Goal: Transaction & Acquisition: Book appointment/travel/reservation

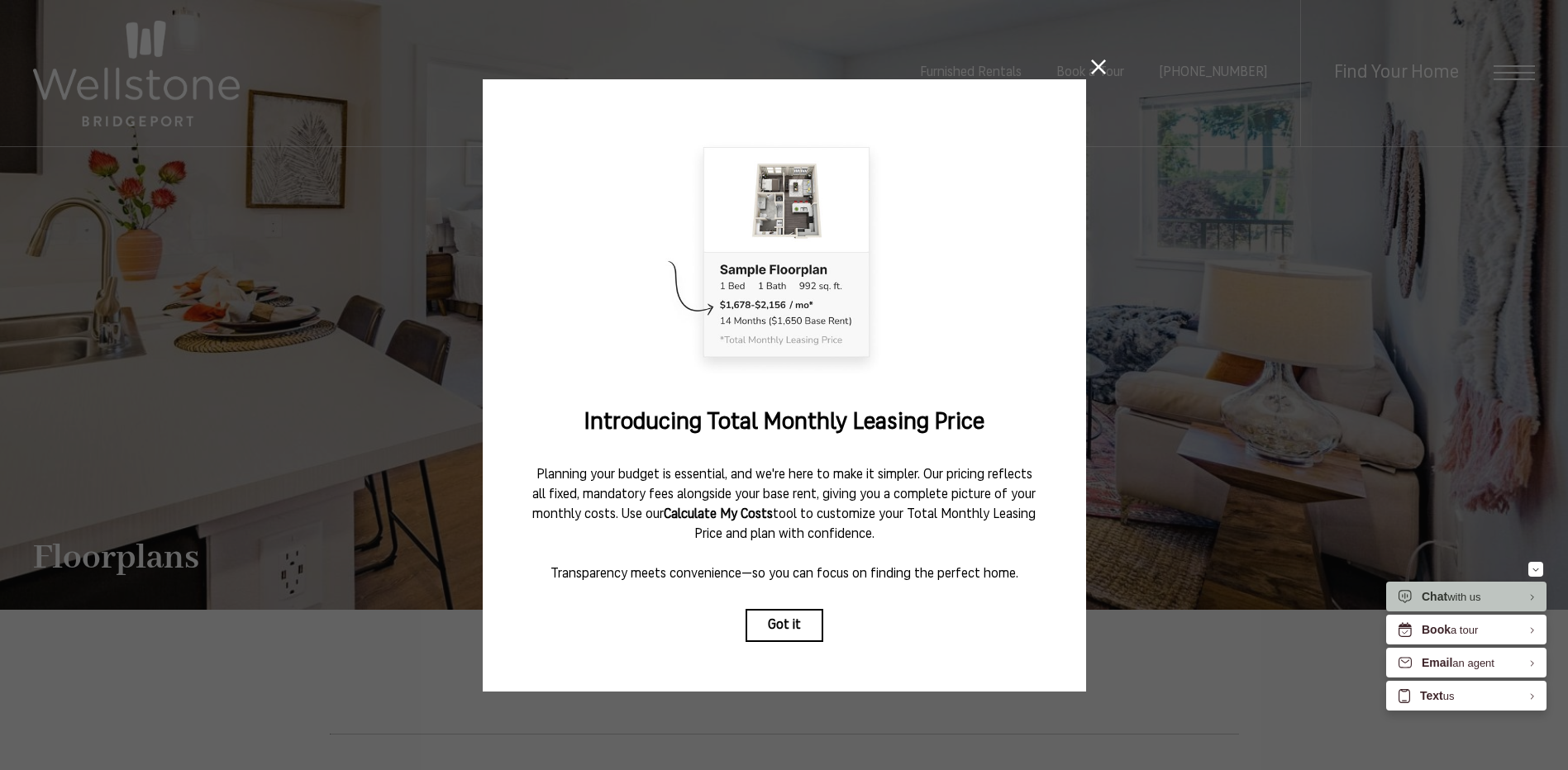
click at [1097, 60] on icon at bounding box center [1098, 67] width 14 height 14
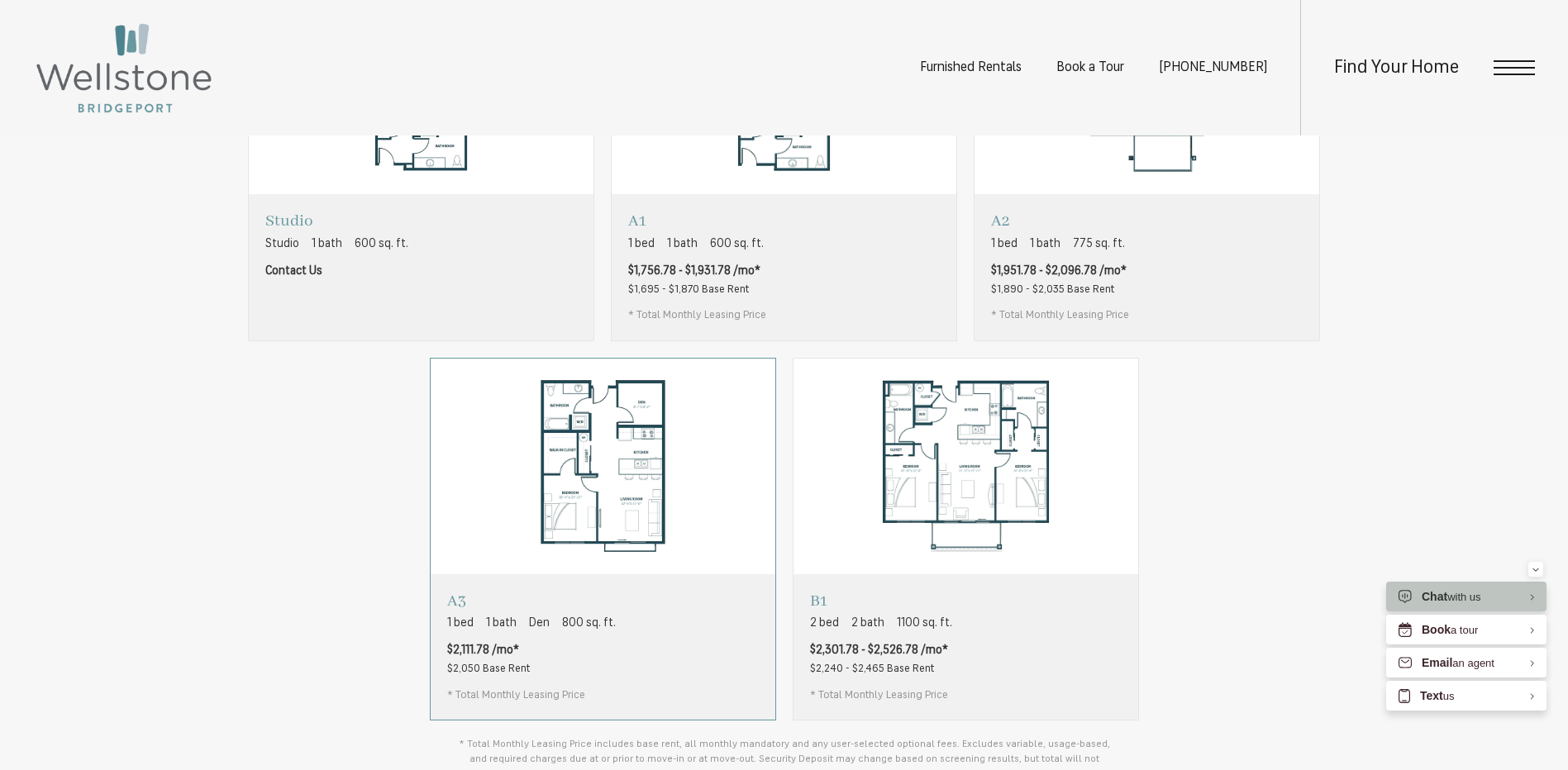
scroll to position [1321, 0]
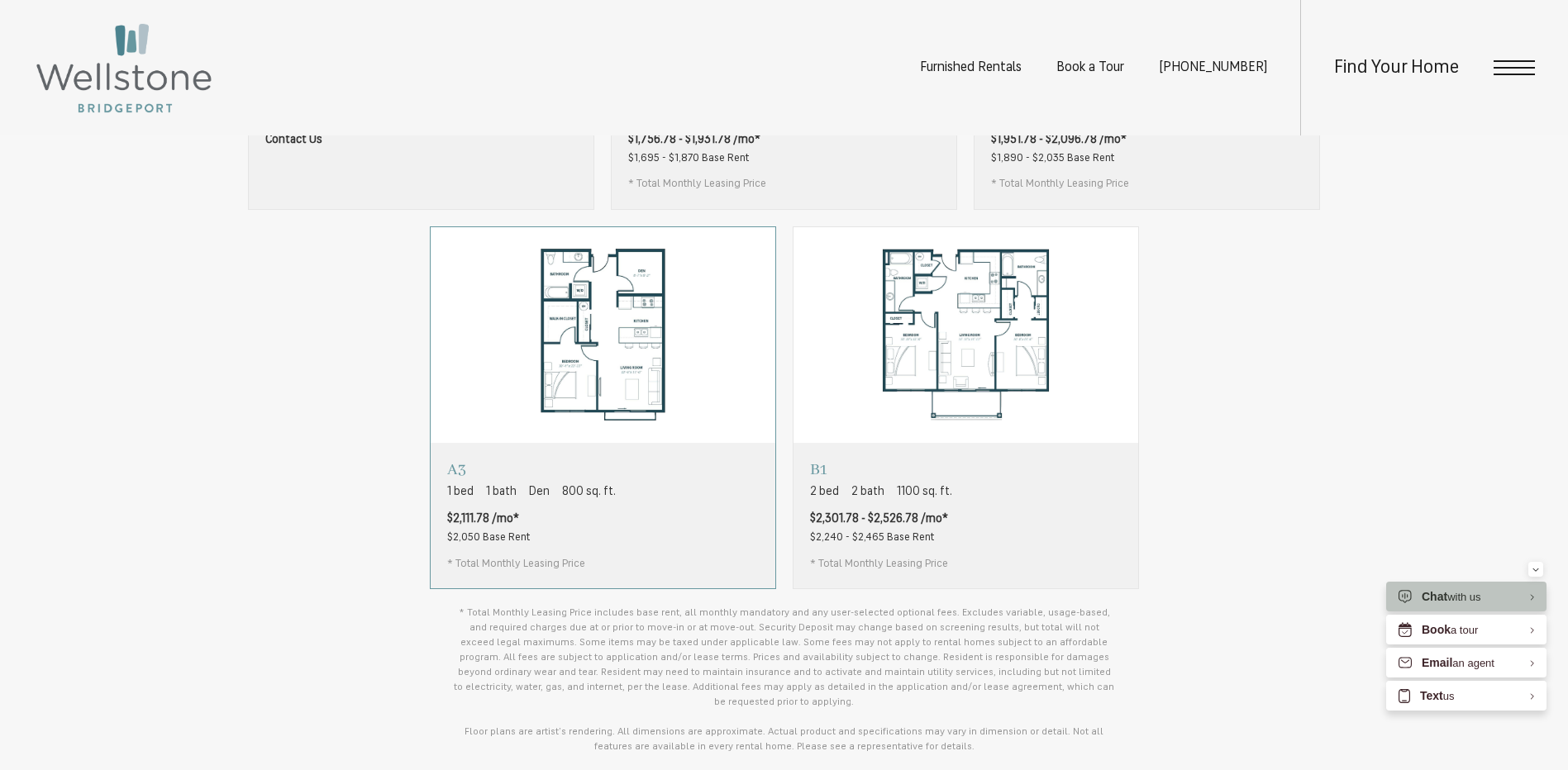
click at [696, 564] on div "A3 1 bed 1 bath Den 800 sq. ft. $2,111.78 /mo* $2,050 Base Rent * Total Monthly…" at bounding box center [602, 515] width 345 height 146
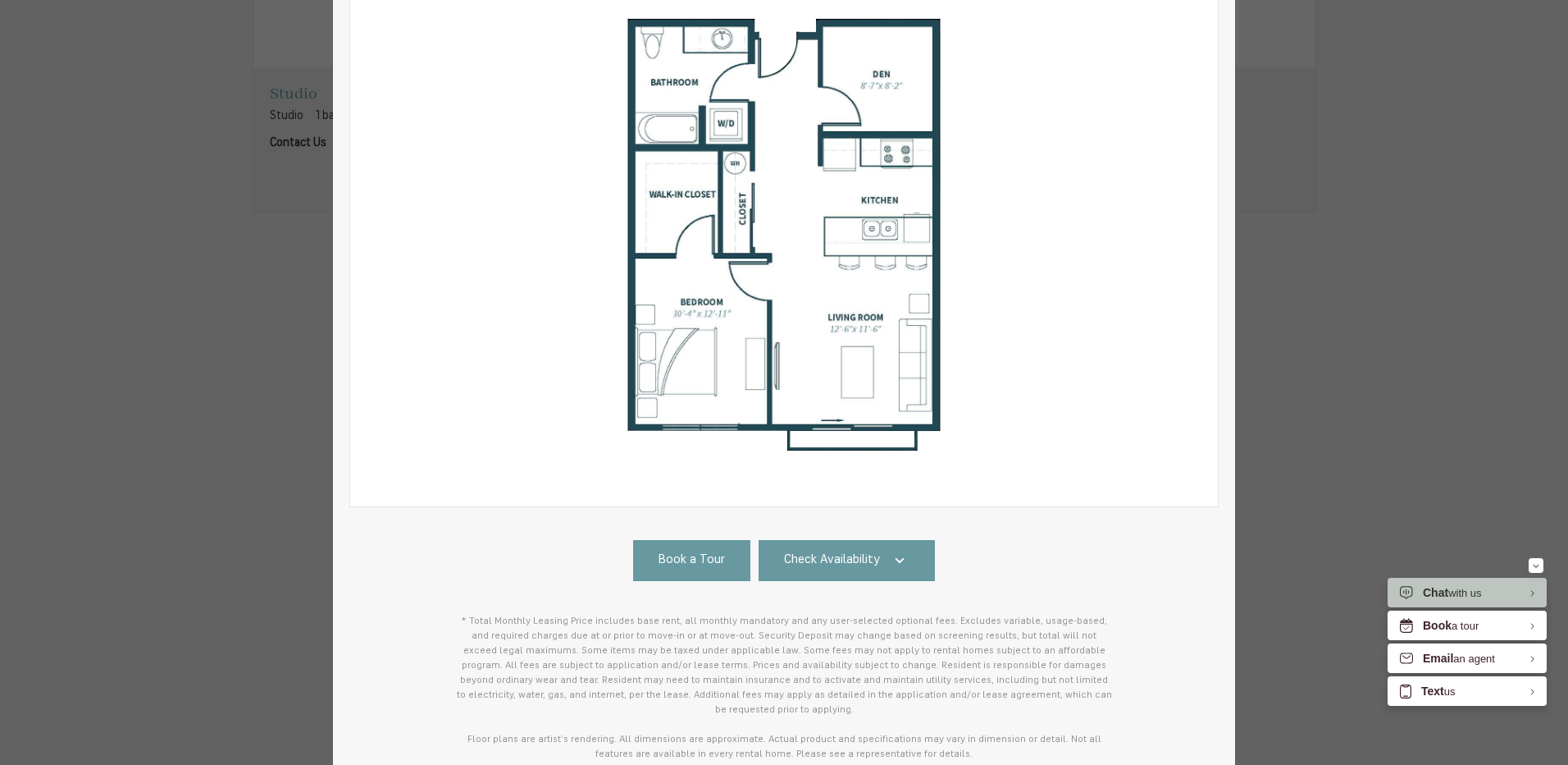
scroll to position [315, 0]
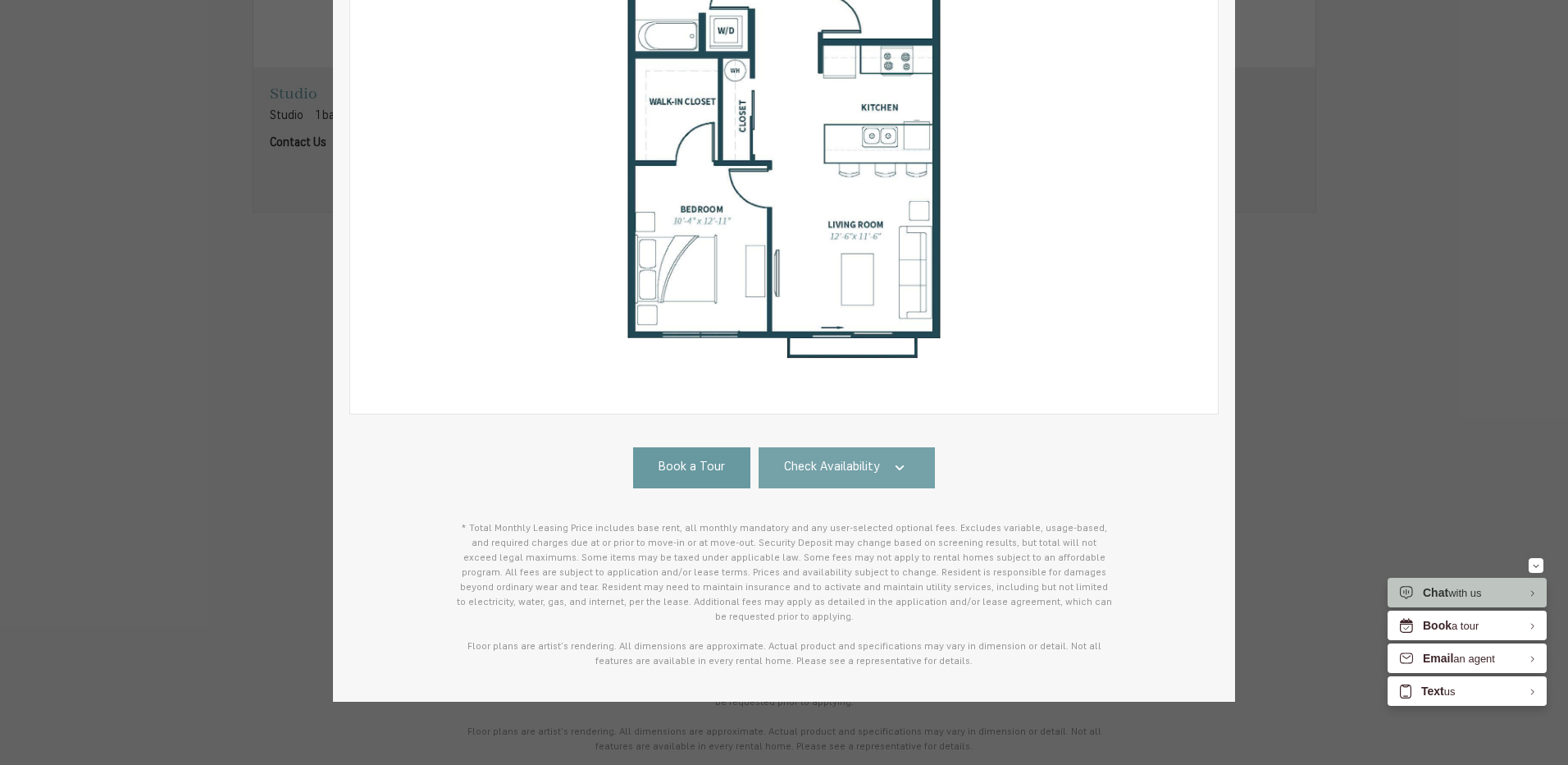
click at [860, 471] on span "Check Availability" at bounding box center [832, 468] width 96 height 19
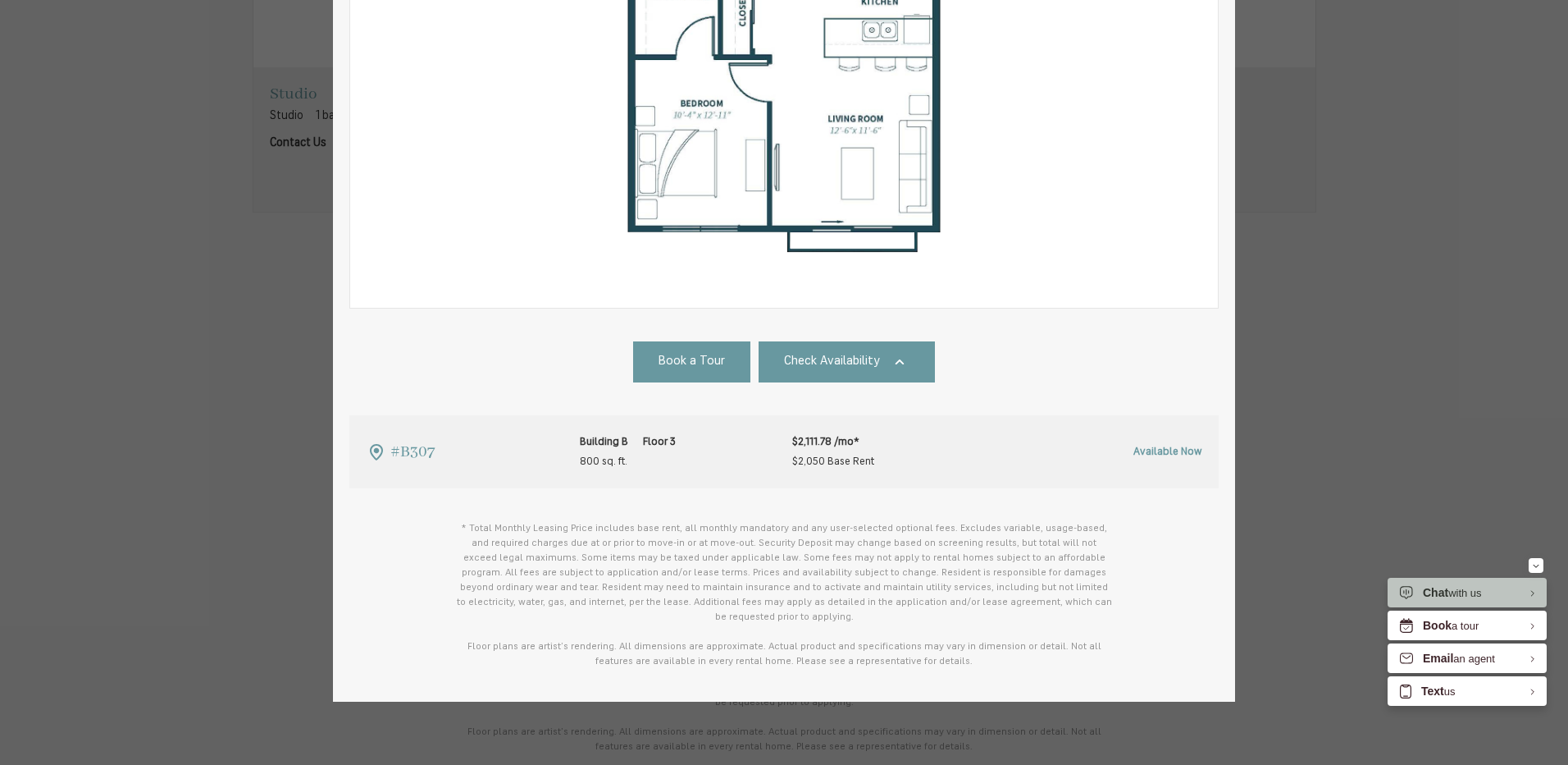
scroll to position [0, 0]
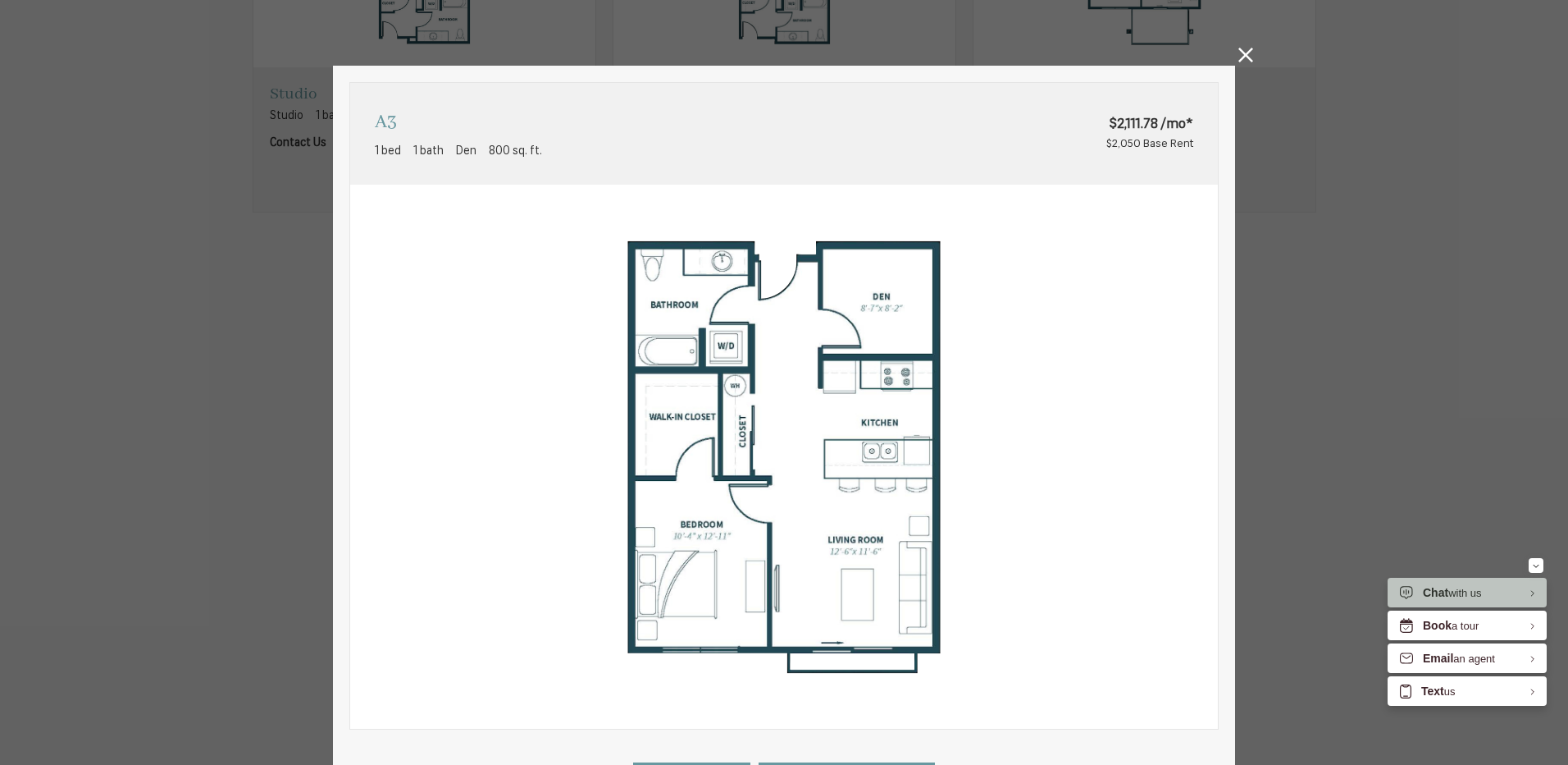
click at [1238, 54] on icon at bounding box center [1245, 55] width 14 height 14
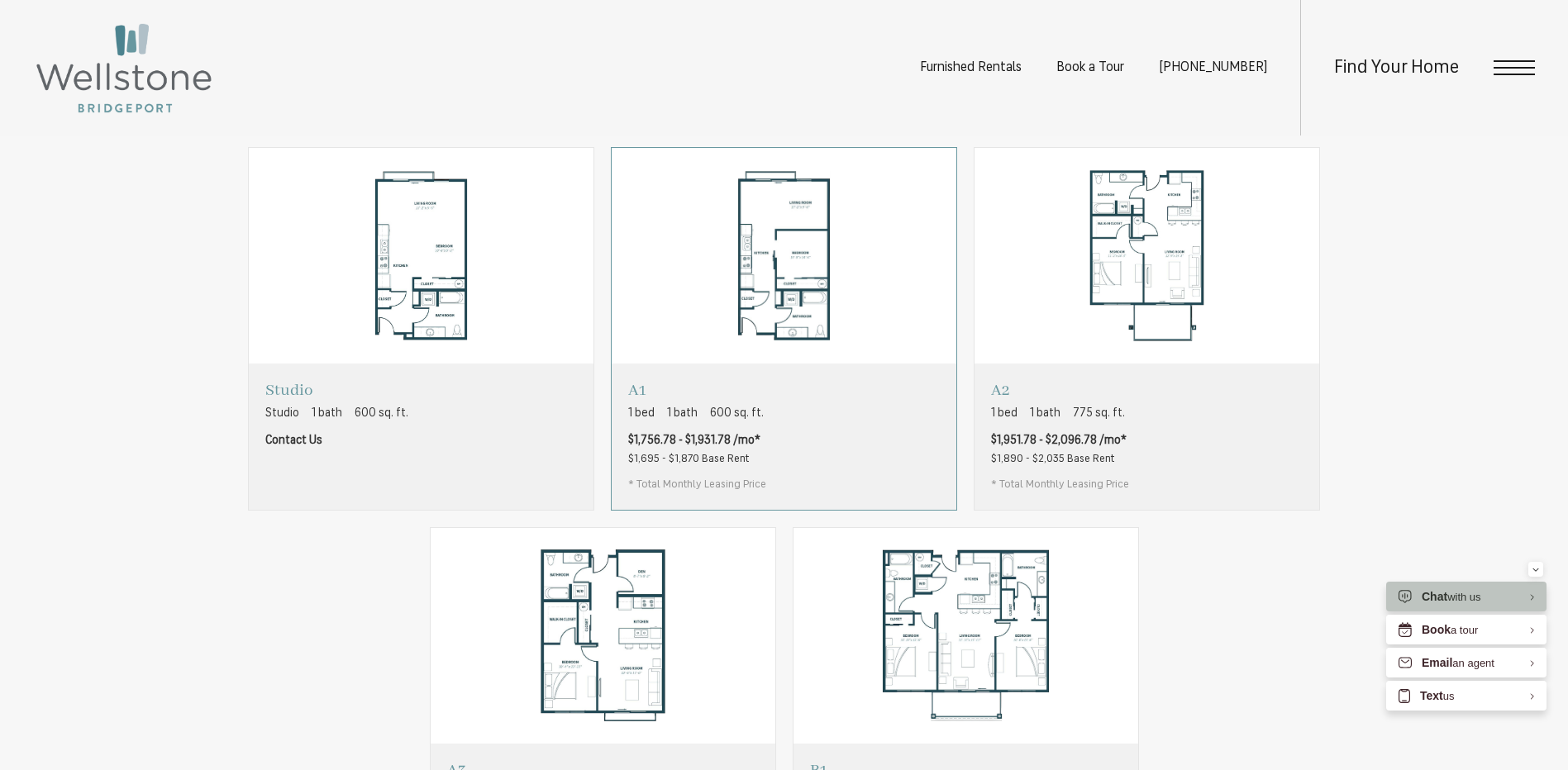
scroll to position [991, 0]
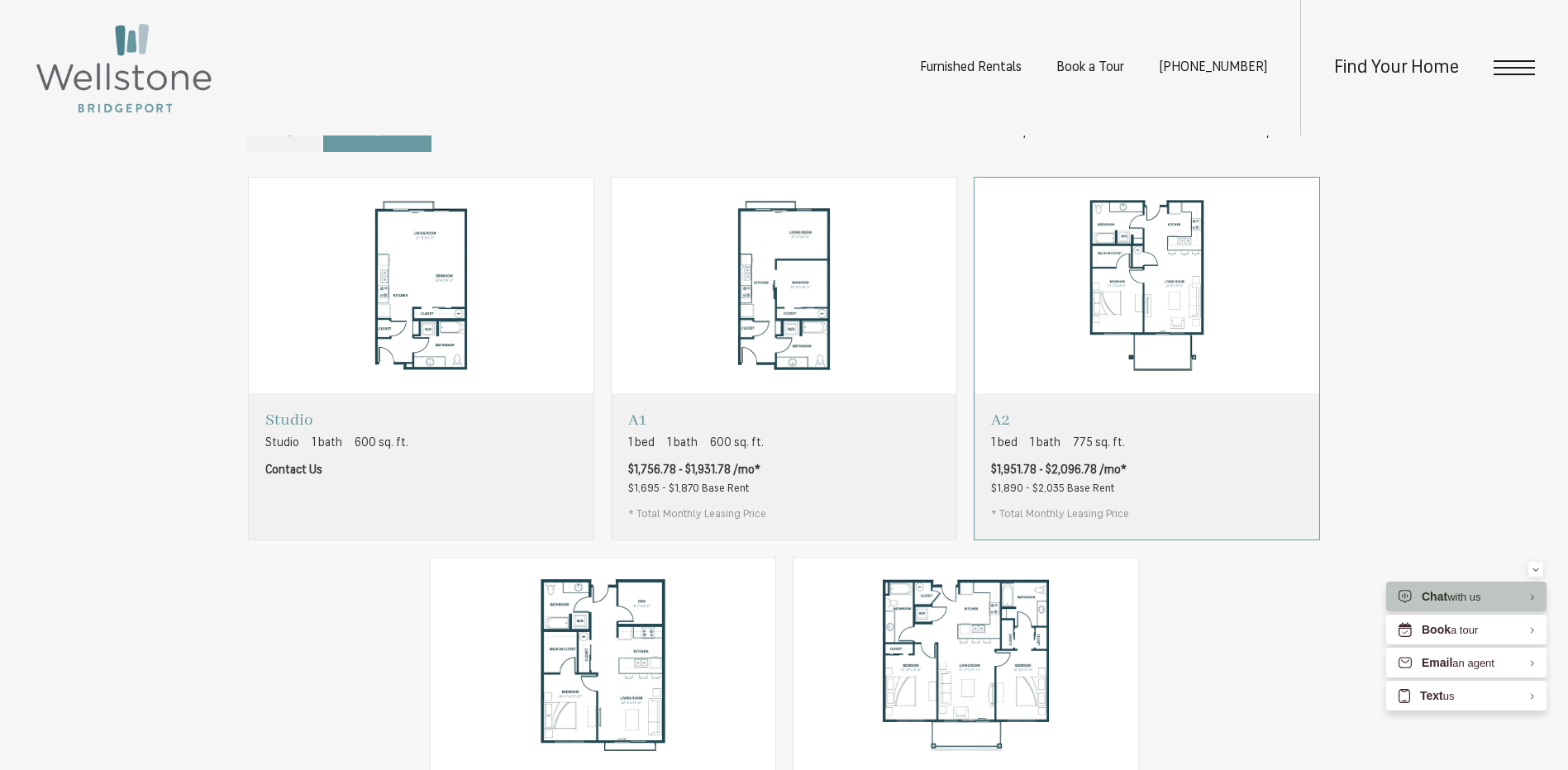
click at [1195, 504] on div "A2 1 bed 1 bath 775 sq. ft. $1,951.78 - $2,096.78 /mo* $1,890 - $2,035 Base Ren…" at bounding box center [1146, 465] width 345 height 146
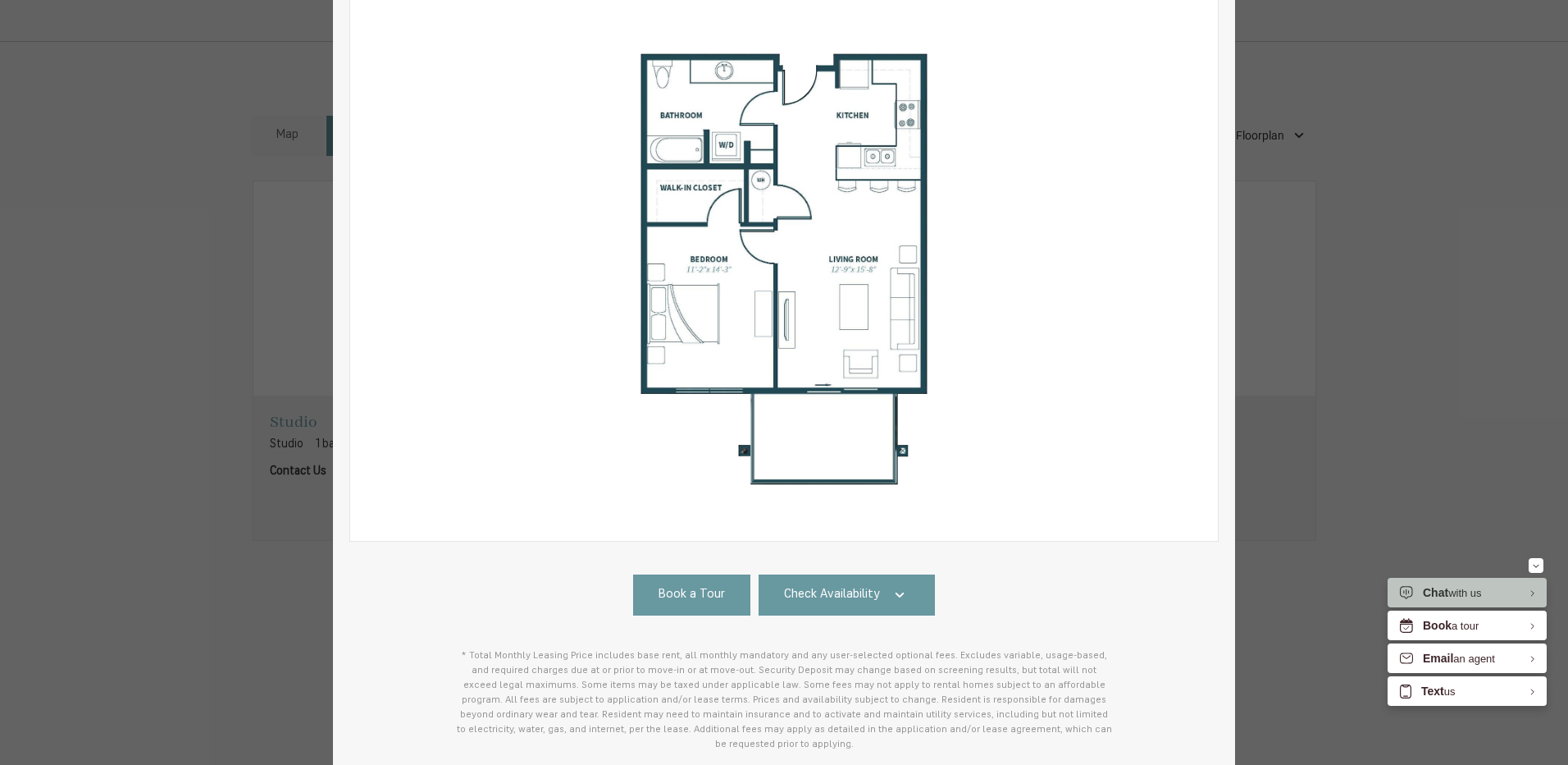
scroll to position [315, 0]
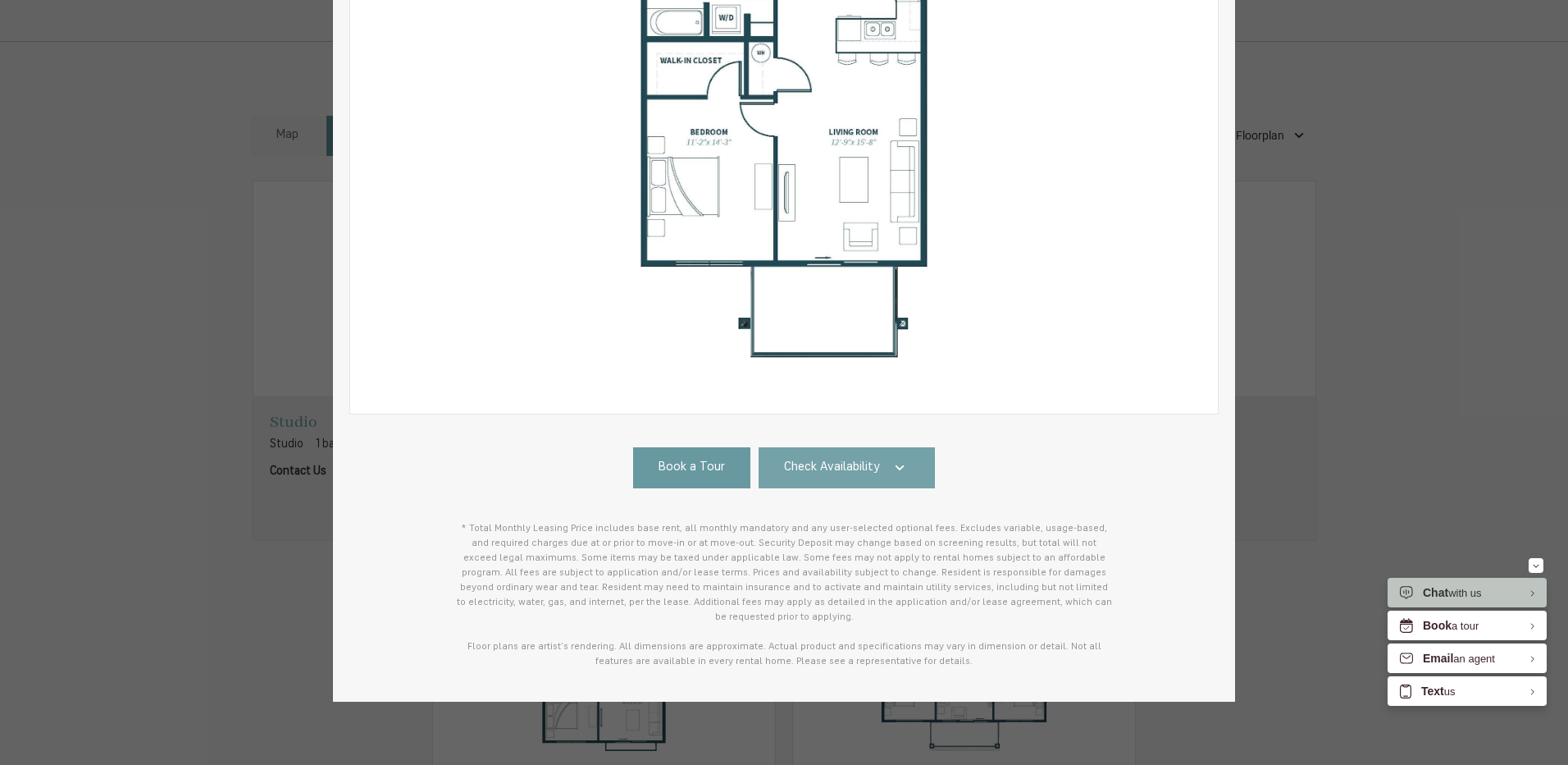
click at [823, 470] on span "Check Availability" at bounding box center [832, 468] width 96 height 19
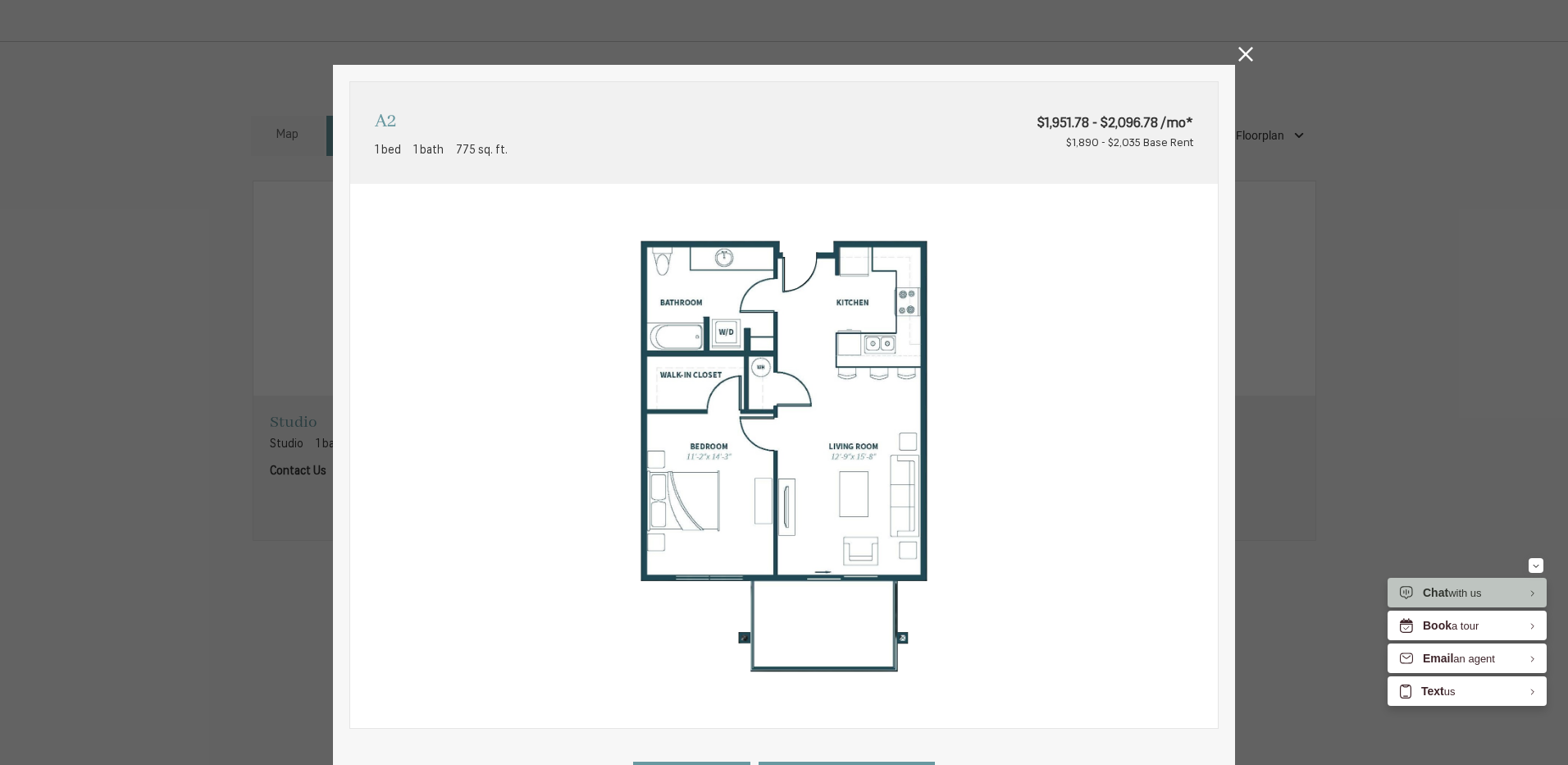
scroll to position [0, 0]
click at [1238, 59] on icon at bounding box center [1245, 55] width 14 height 14
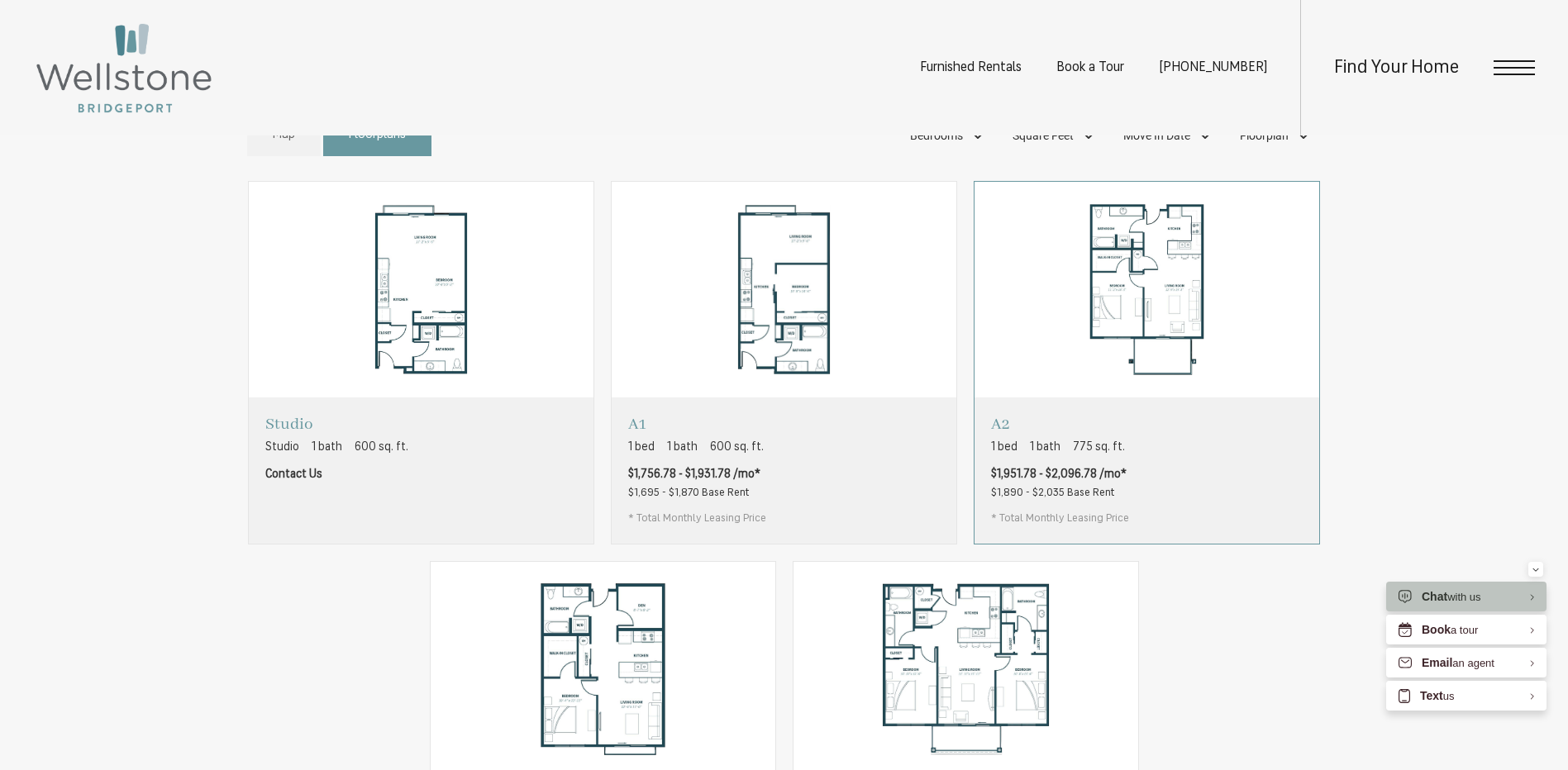
scroll to position [1074, 0]
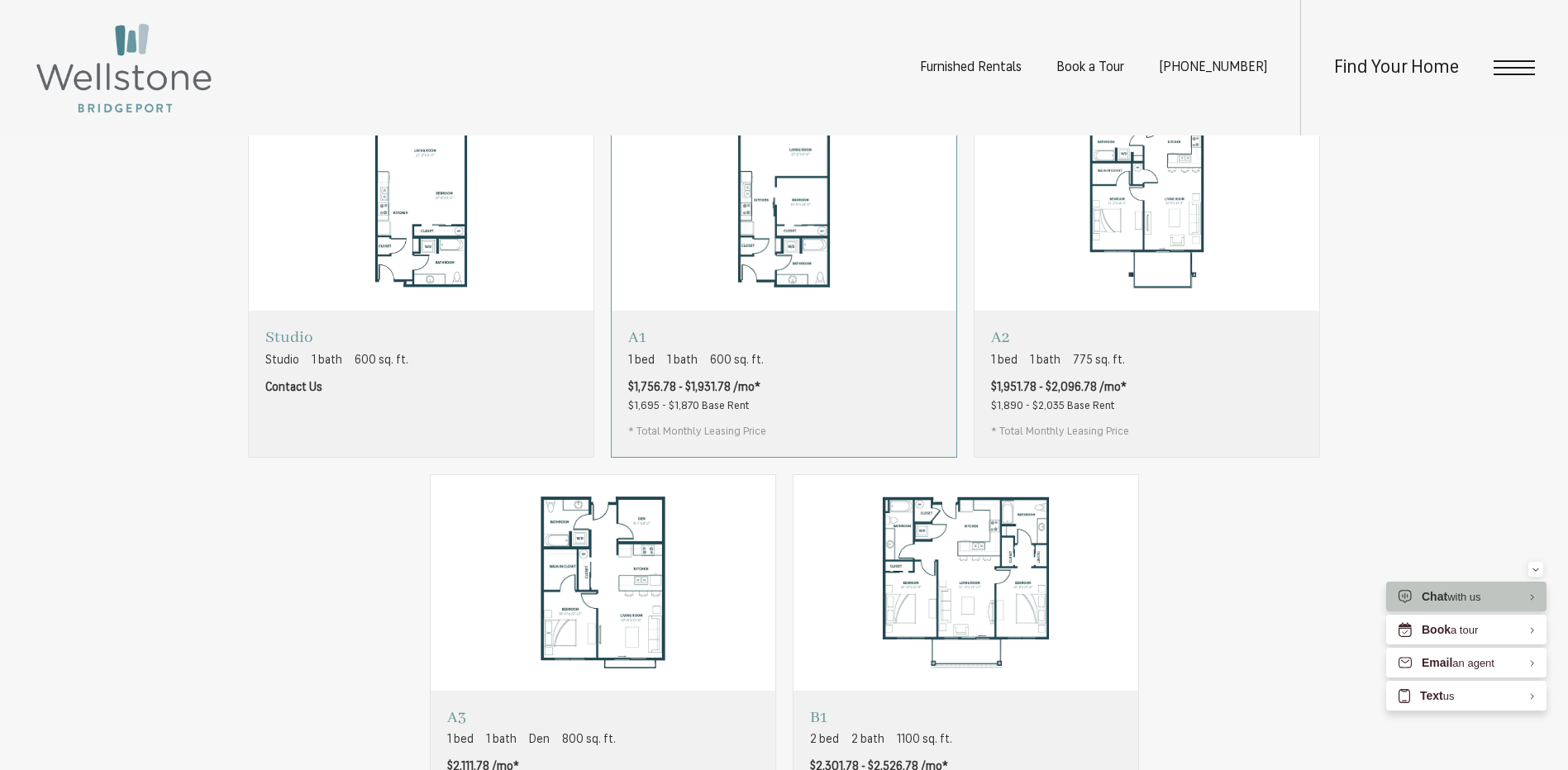
click at [765, 406] on div "A1 1 bed 1 bath 600 sq. ft. $1,756.78 - $1,931.78 /mo* $1,695 - $1,870 Base Ren…" at bounding box center [783, 383] width 345 height 146
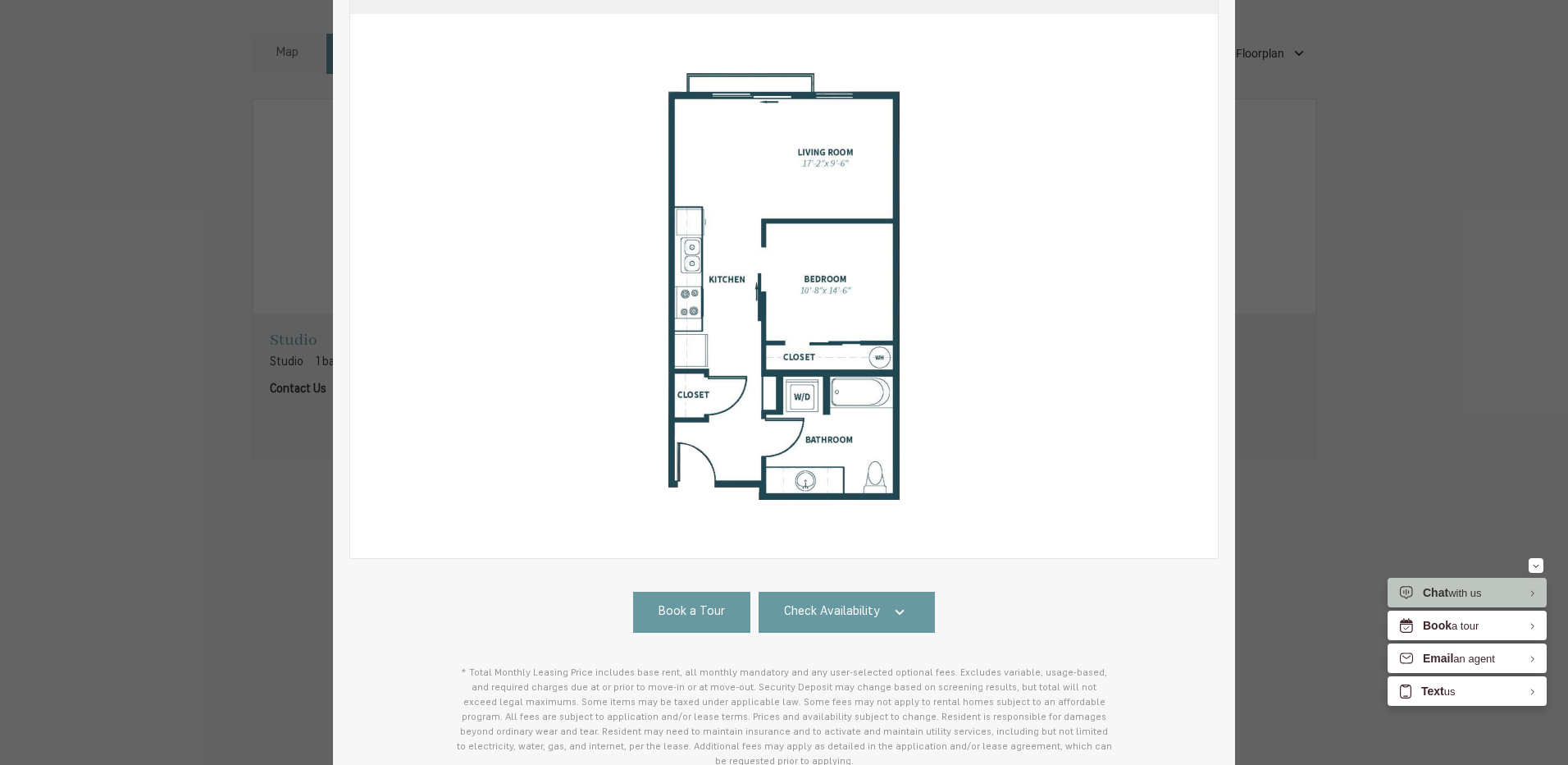
scroll to position [315, 0]
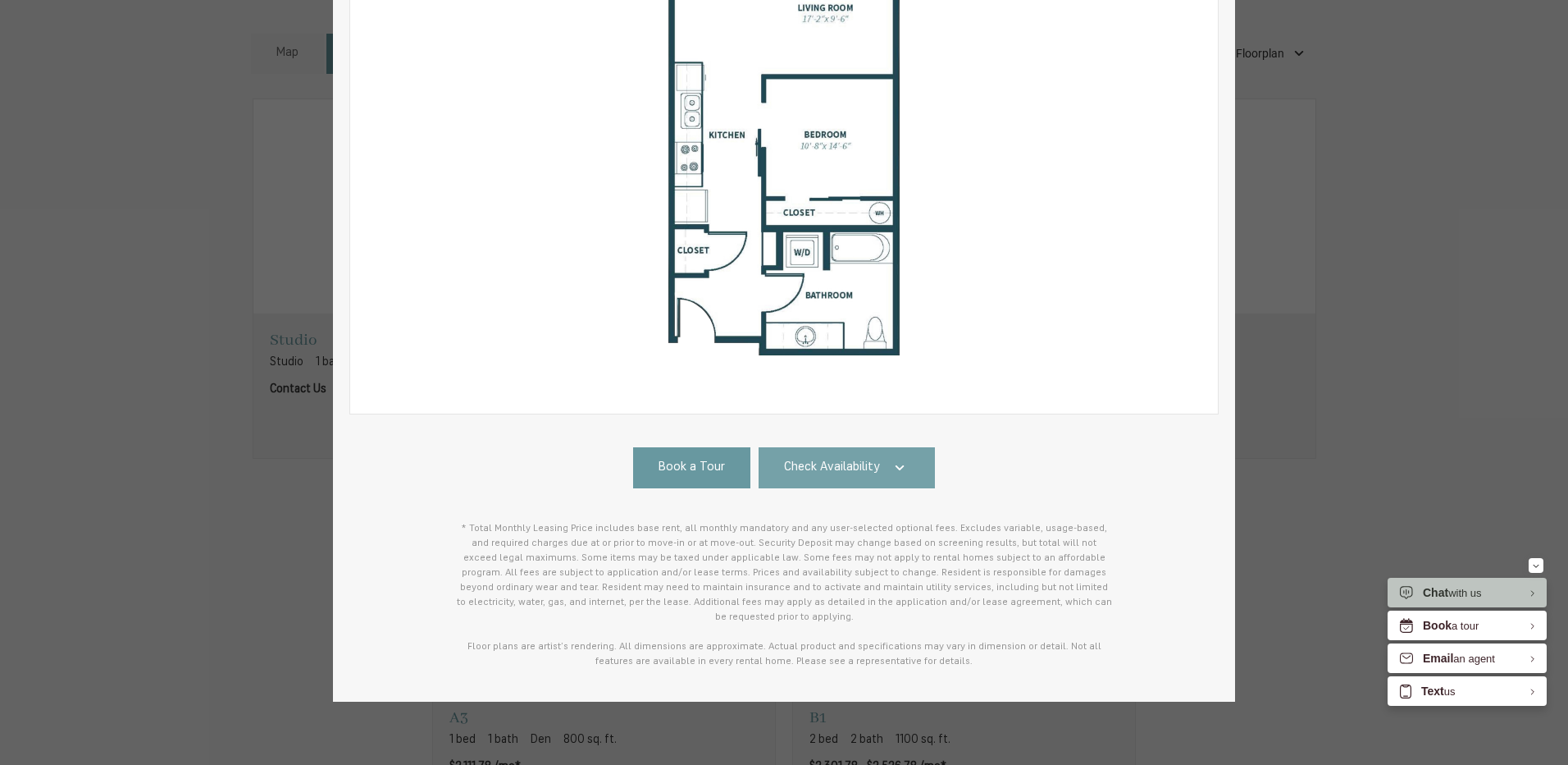
click at [873, 474] on link "Check Availability" at bounding box center [847, 467] width 177 height 41
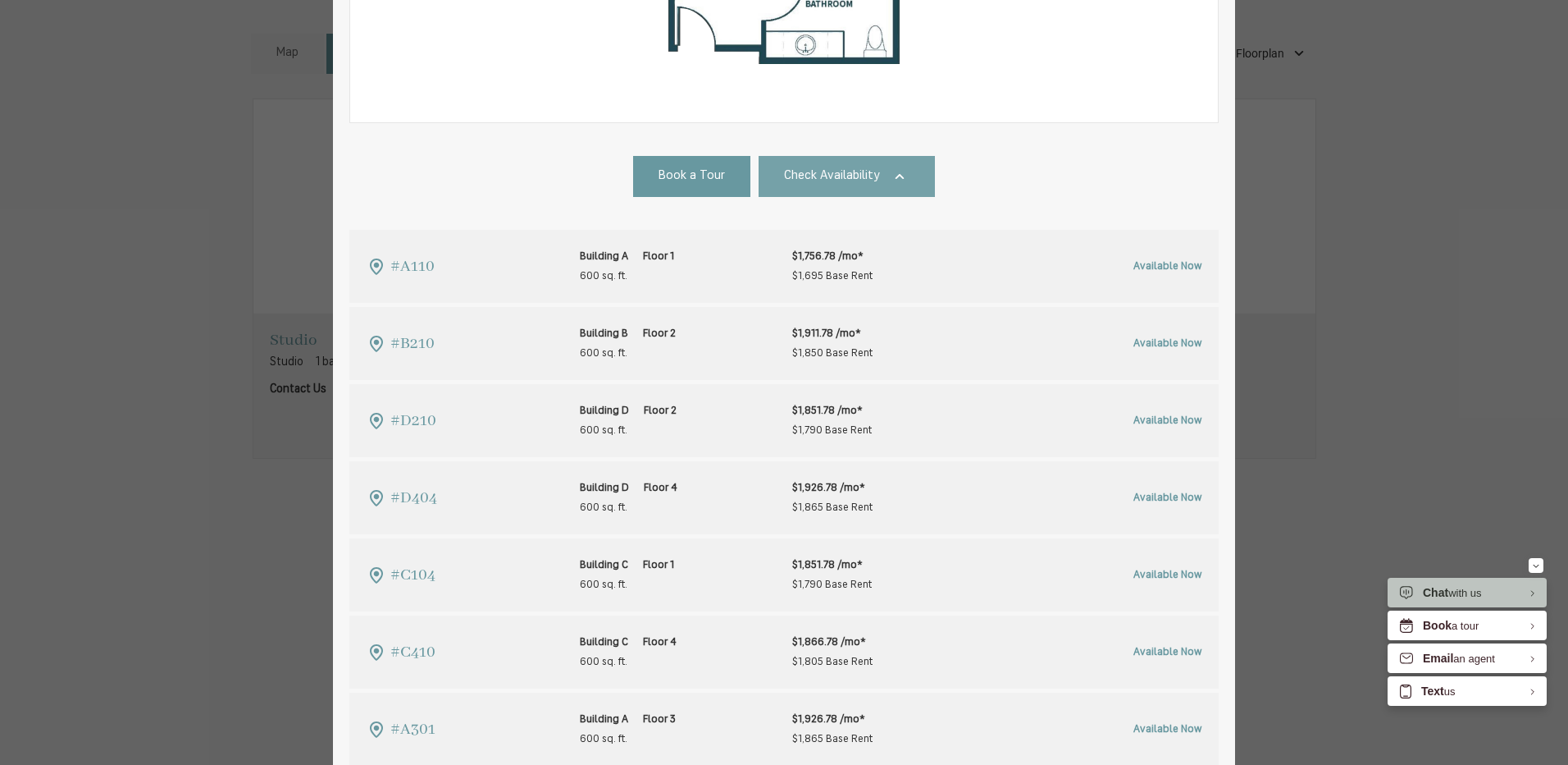
scroll to position [771, 0]
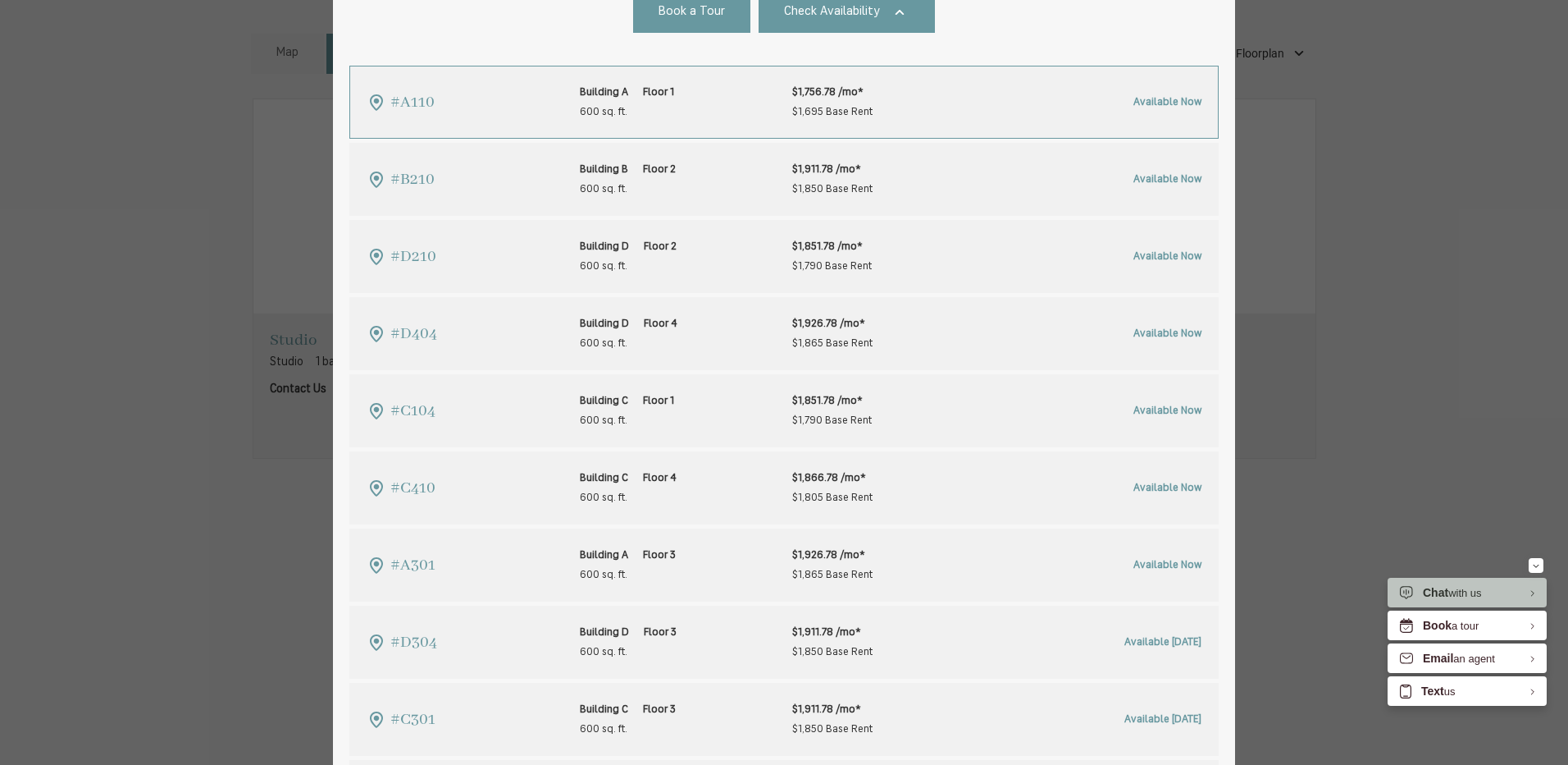
click at [804, 93] on span "$1,756.78 /mo*" at bounding box center [833, 92] width 81 height 20
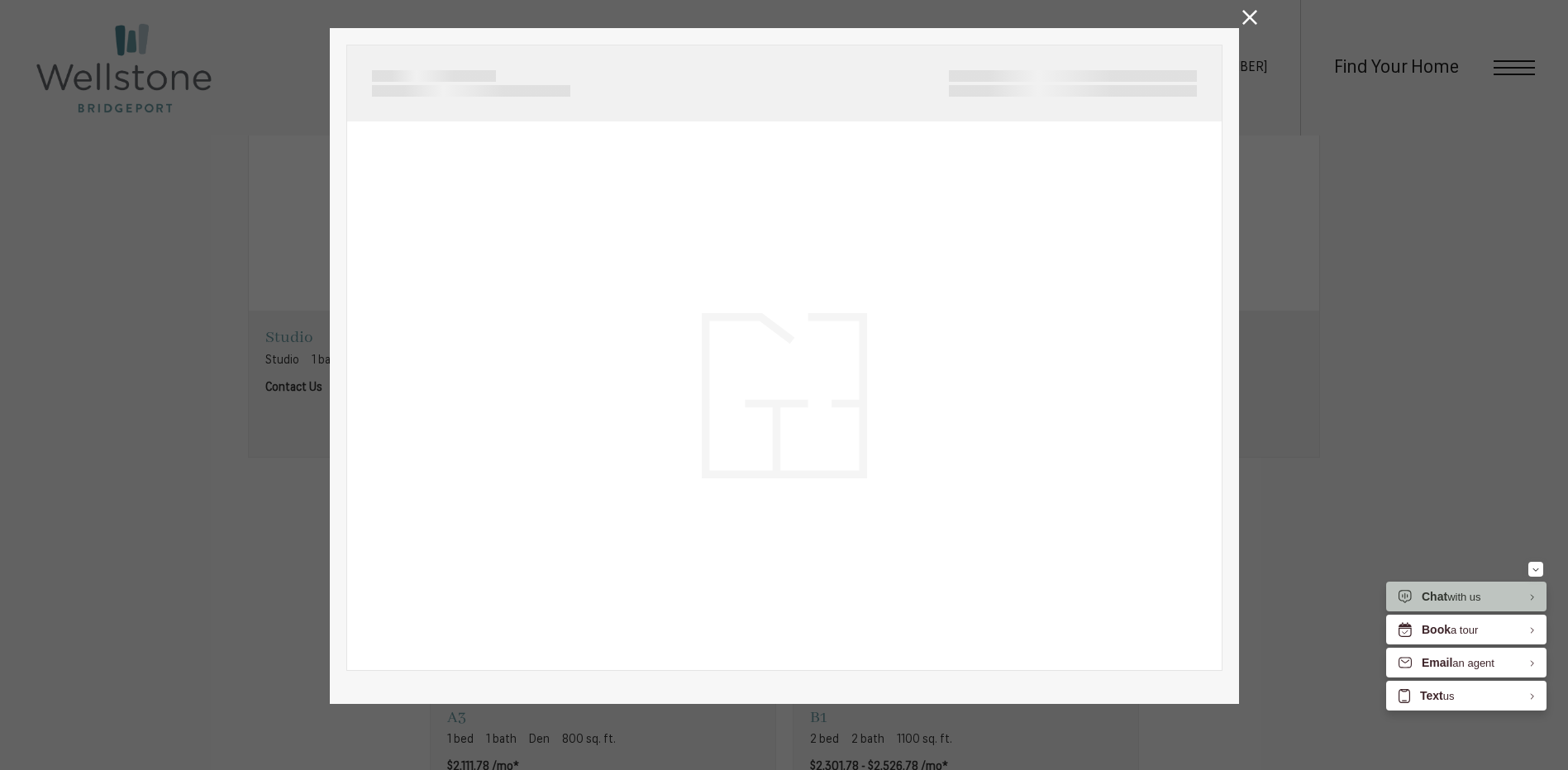
scroll to position [50, 0]
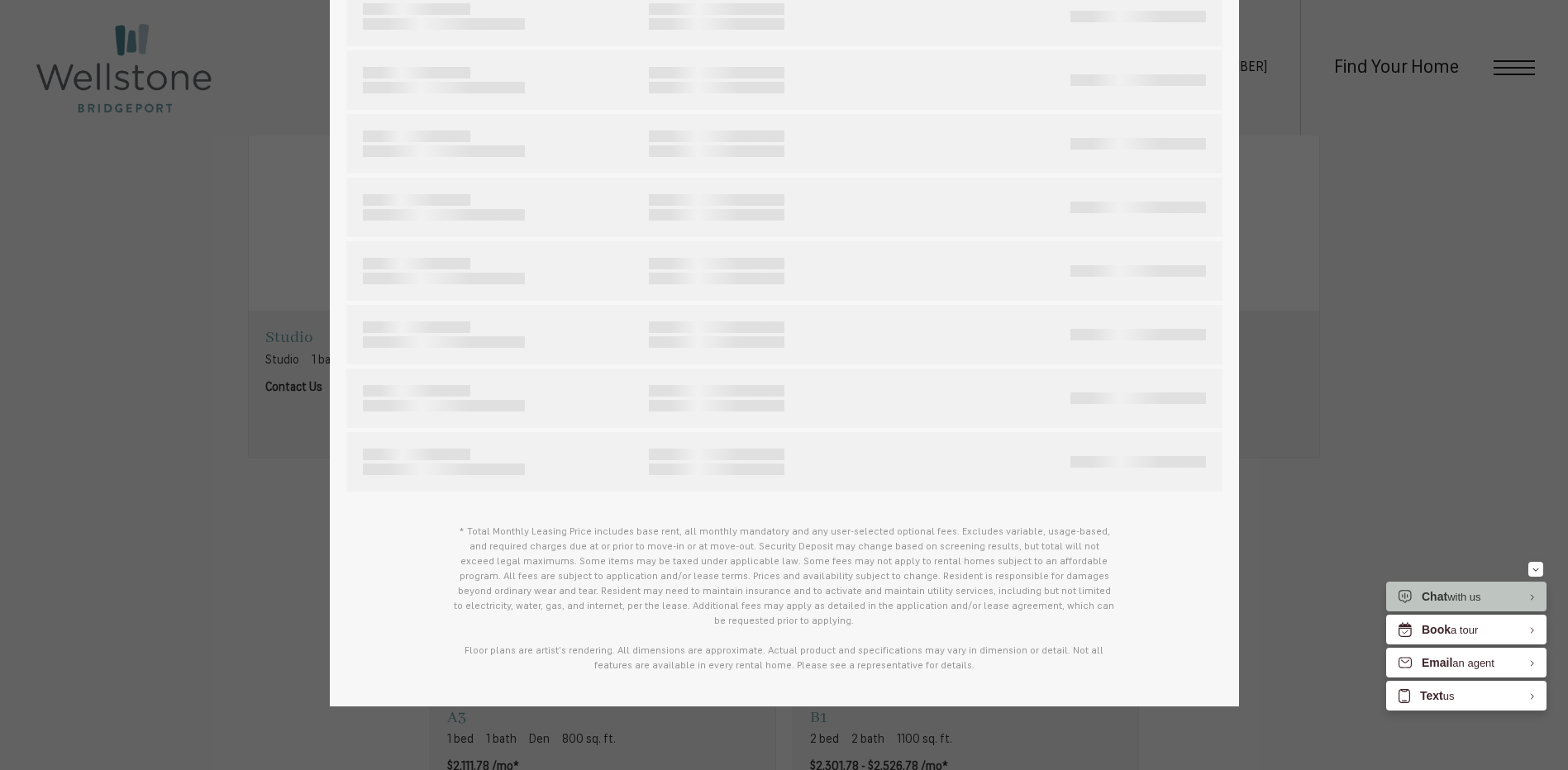
type input "**********"
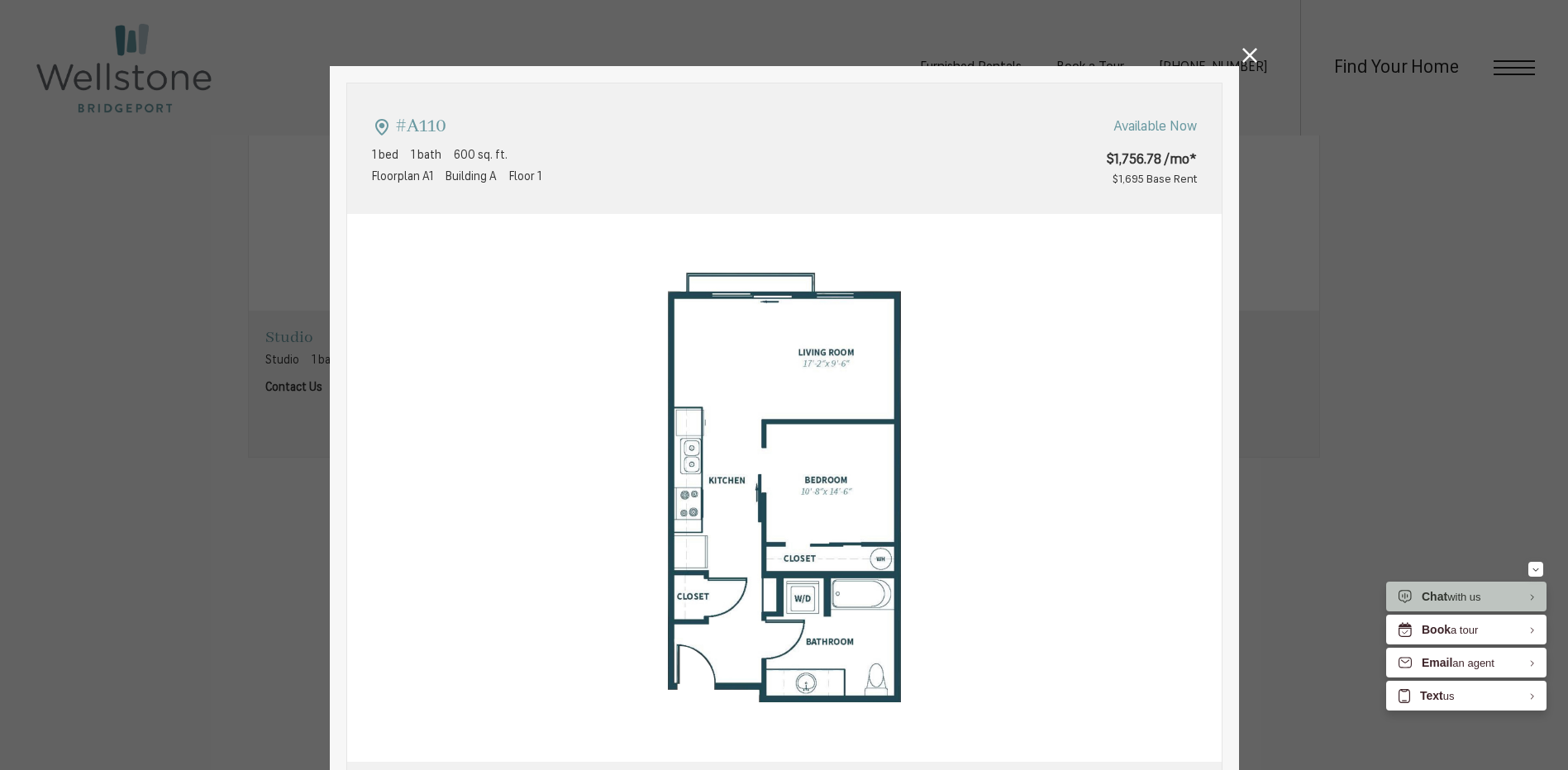
scroll to position [578, 0]
click at [1242, 57] on icon at bounding box center [1248, 55] width 14 height 14
